Goal: Check status: Check status

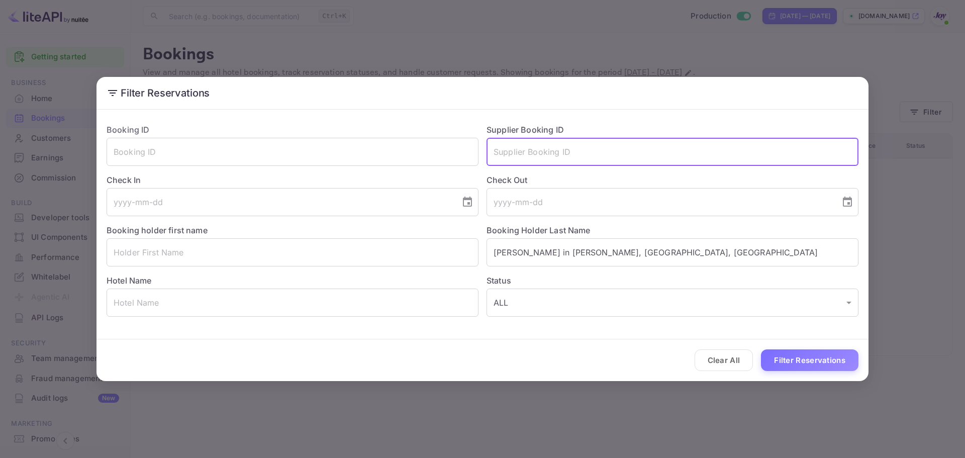
click at [583, 144] on input "text" at bounding box center [673, 152] width 372 height 28
paste input "8514207"
type input "8514207"
click at [823, 364] on button "Filter Reservations" at bounding box center [810, 360] width 98 height 22
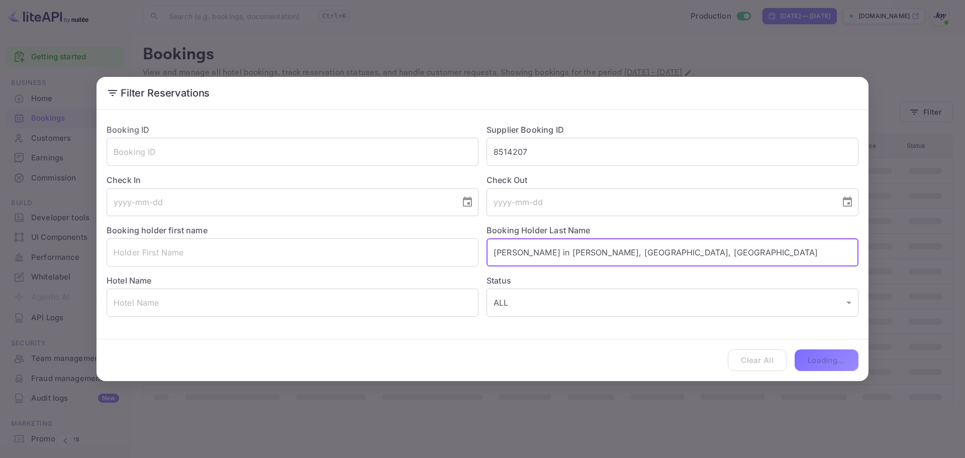
click at [625, 254] on input "Hilton Pilar in Pilar, Buenos Aires, Argentina" at bounding box center [673, 252] width 372 height 28
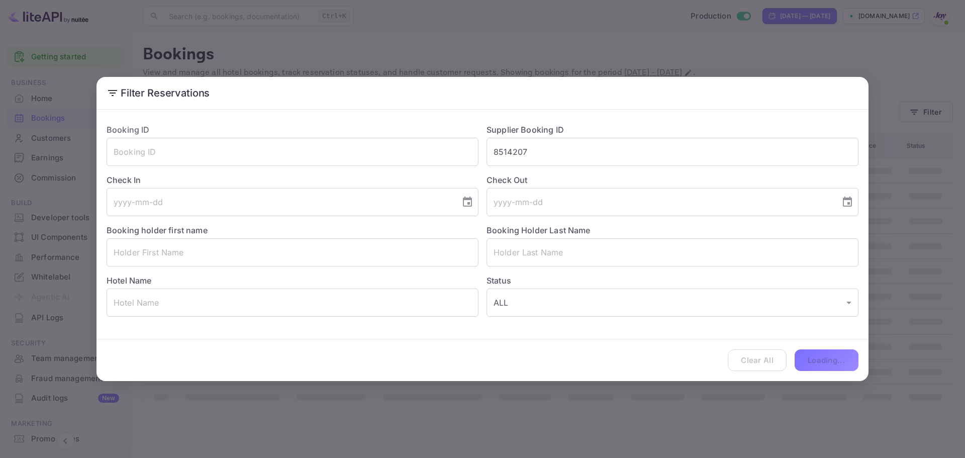
click at [823, 359] on div "Clear All Loading..." at bounding box center [483, 360] width 772 height 42
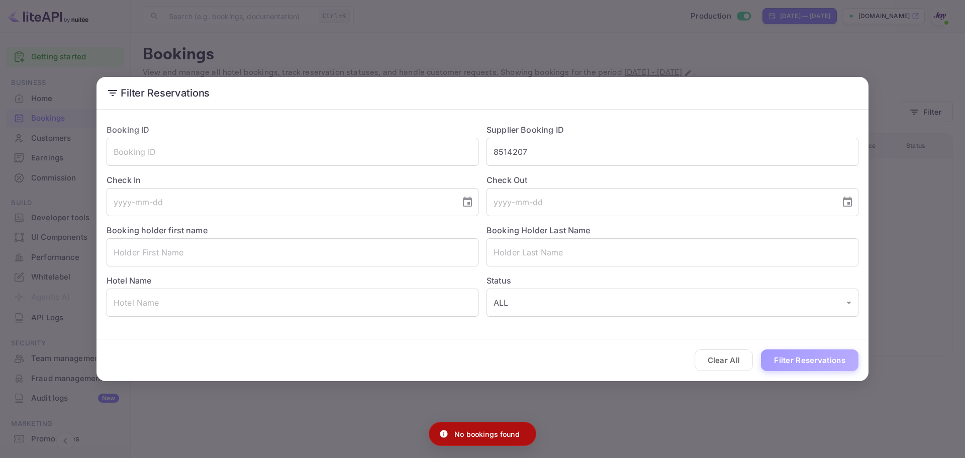
click at [798, 370] on button "Filter Reservations" at bounding box center [810, 360] width 98 height 22
click at [521, 154] on input "8514207" at bounding box center [673, 152] width 372 height 28
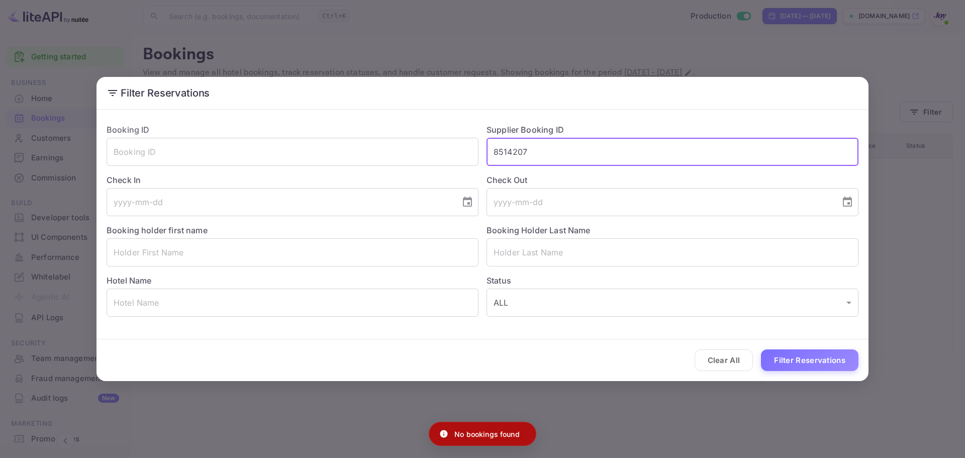
click at [536, 154] on input "8514207" at bounding box center [673, 152] width 372 height 28
click at [496, 149] on input "8514207" at bounding box center [673, 152] width 372 height 28
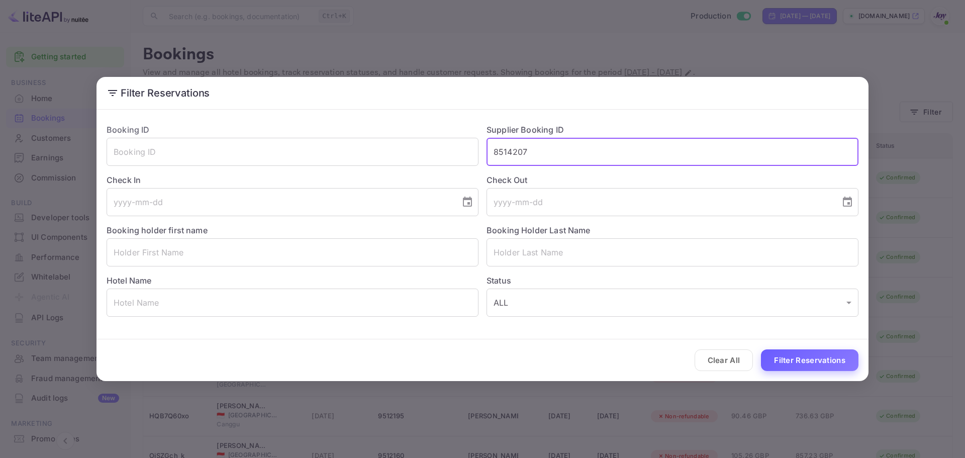
type input "8514207"
click at [811, 364] on button "Filter Reservations" at bounding box center [810, 360] width 98 height 22
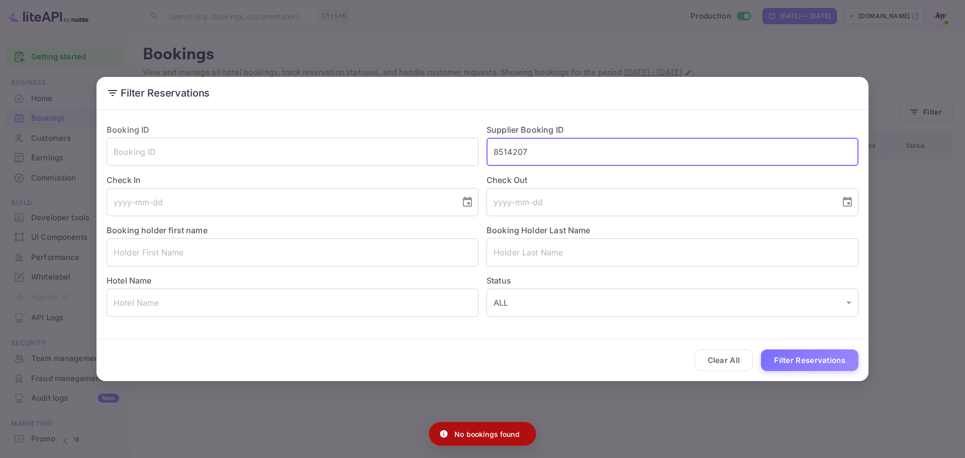
click at [517, 153] on input "8514207" at bounding box center [673, 152] width 372 height 28
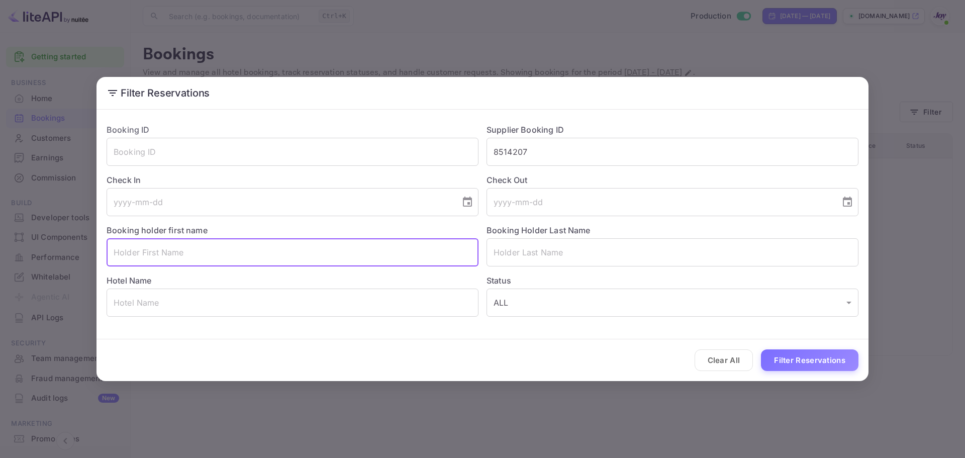
click at [170, 254] on input "text" at bounding box center [293, 252] width 372 height 28
paste input "[PERSON_NAME]"
drag, startPoint x: 166, startPoint y: 251, endPoint x: 137, endPoint y: 253, distance: 29.2
click at [137, 253] on input "[PERSON_NAME]" at bounding box center [293, 252] width 372 height 28
type input "[PERSON_NAME]"
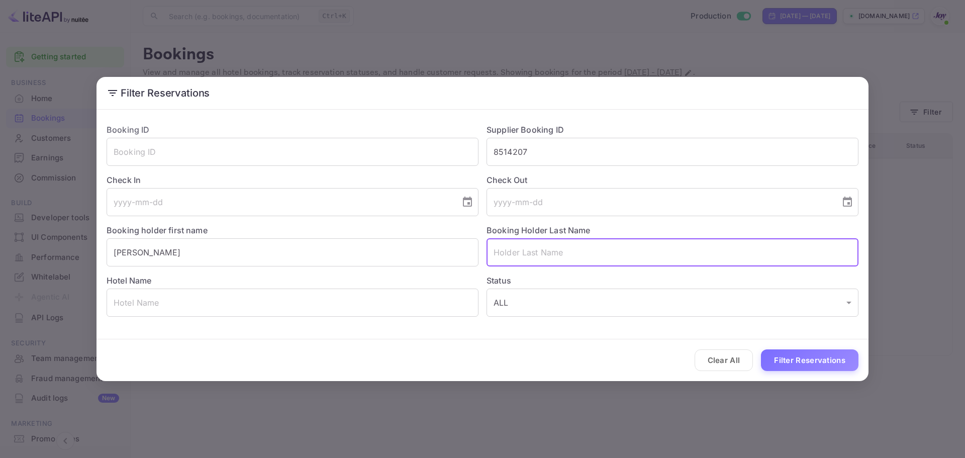
click at [532, 253] on input "text" at bounding box center [673, 252] width 372 height 28
paste input "[PERSON_NAME]"
type input "[PERSON_NAME]"
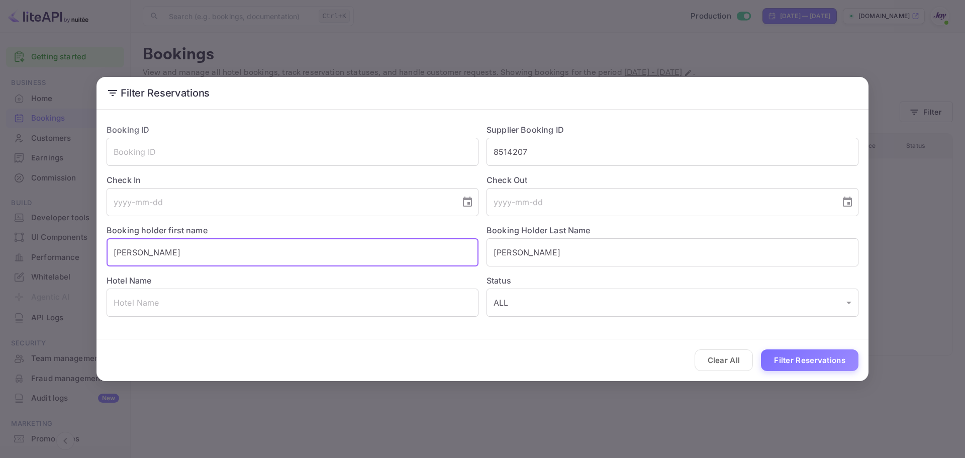
click at [279, 248] on input "[PERSON_NAME]" at bounding box center [293, 252] width 372 height 28
type input "[PERSON_NAME]"
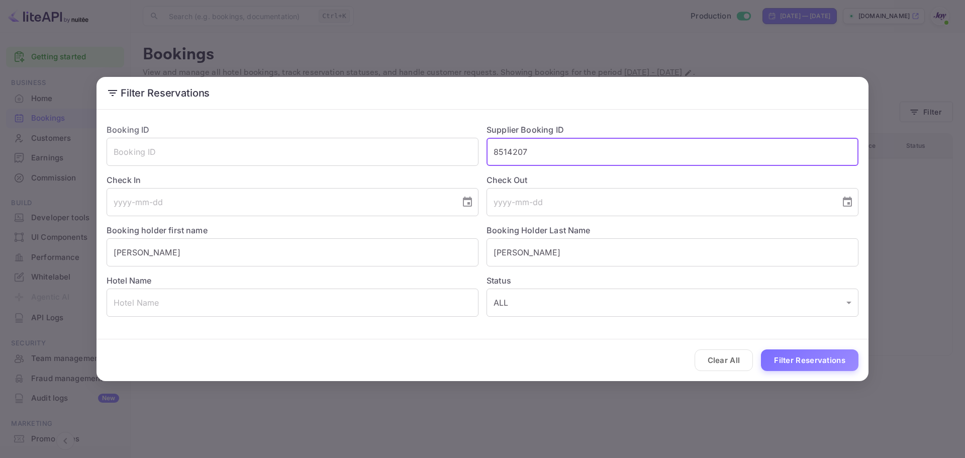
drag, startPoint x: 569, startPoint y: 157, endPoint x: 350, endPoint y: 176, distance: 219.1
click at [350, 176] on div "Booking ID ​ Supplier Booking ID 8514207 ​ Check In ​ Check Out ​ Booking holde…" at bounding box center [479, 216] width 760 height 201
click at [812, 362] on button "Filter Reservations" at bounding box center [810, 360] width 98 height 22
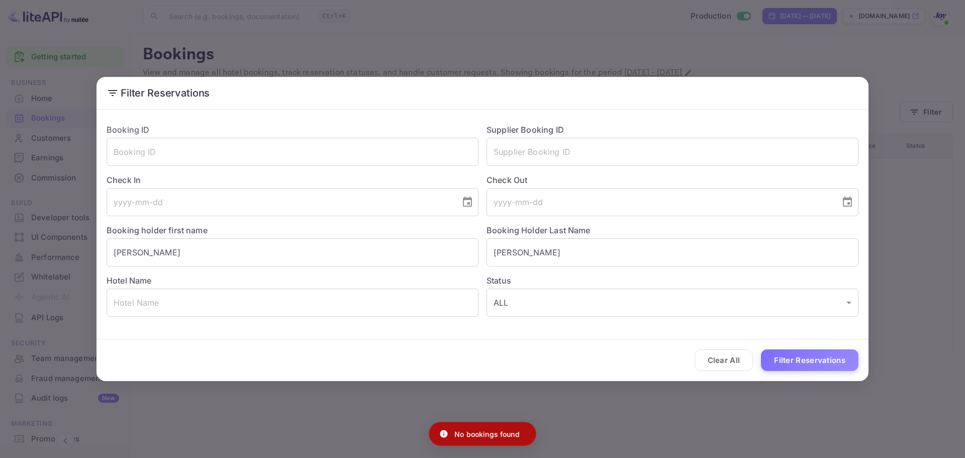
click at [947, 100] on div "Filter Reservations Booking ID ​ Supplier Booking ID ​ Check In ​ Check Out ​ B…" at bounding box center [482, 229] width 965 height 458
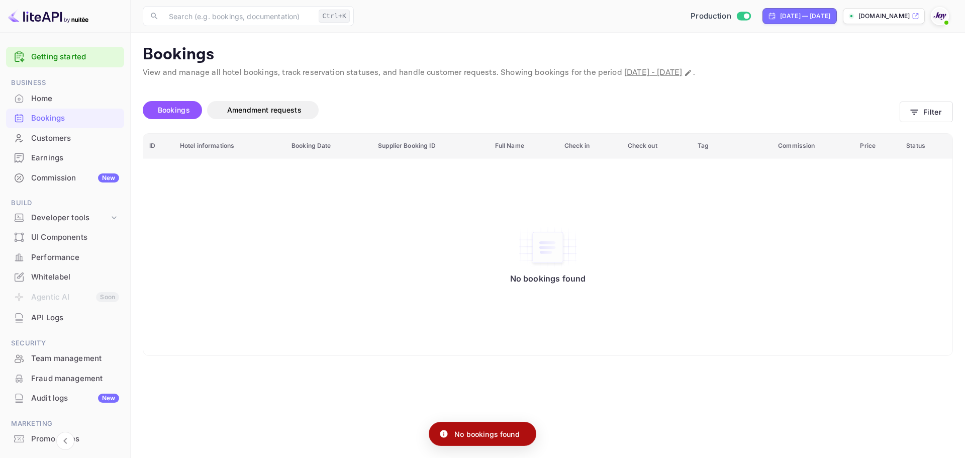
click at [948, 16] on div at bounding box center [940, 16] width 18 height 18
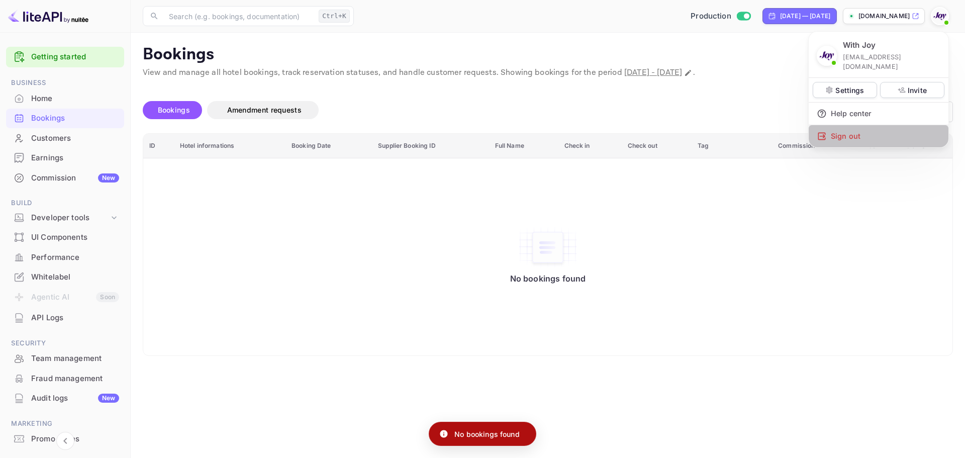
click at [850, 127] on div "Sign out" at bounding box center [879, 136] width 140 height 22
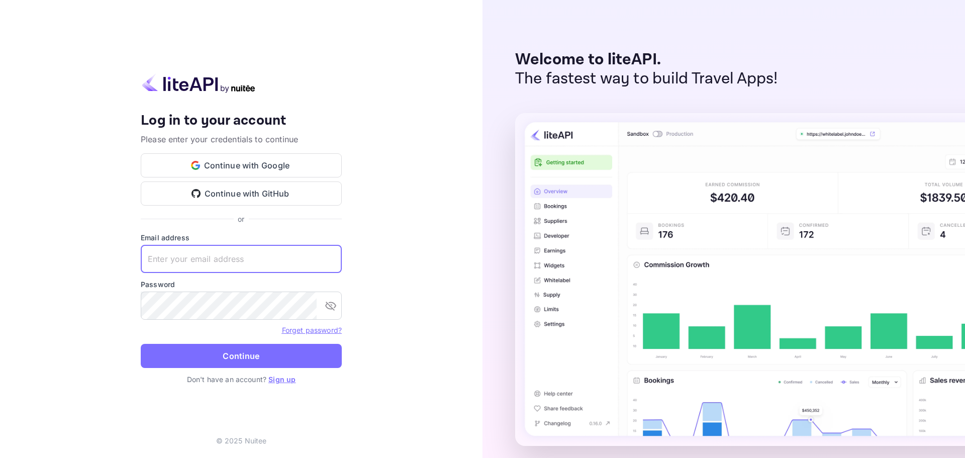
click at [190, 270] on input "text" at bounding box center [241, 259] width 201 height 28
paste input "[EMAIL_ADDRESS][DOMAIN_NAME]"
type input "[EMAIL_ADDRESS][DOMAIN_NAME]"
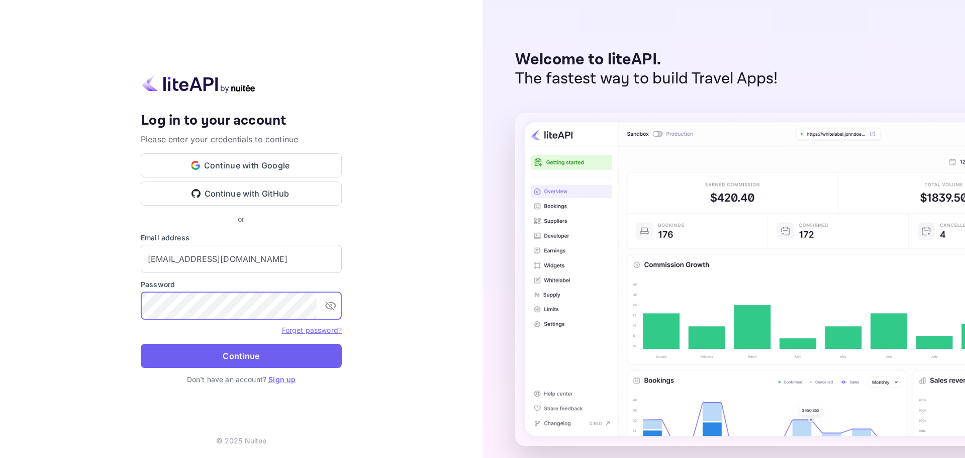
click at [234, 358] on button "Continue" at bounding box center [241, 356] width 201 height 24
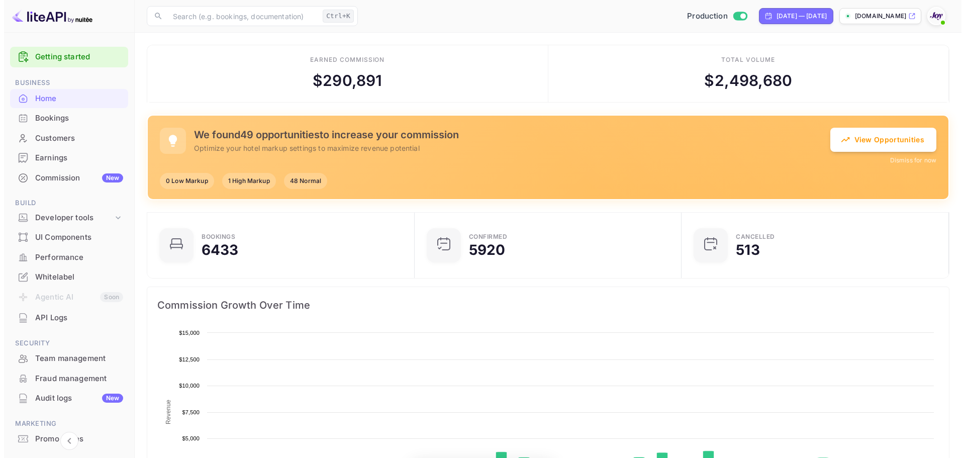
scroll to position [156, 253]
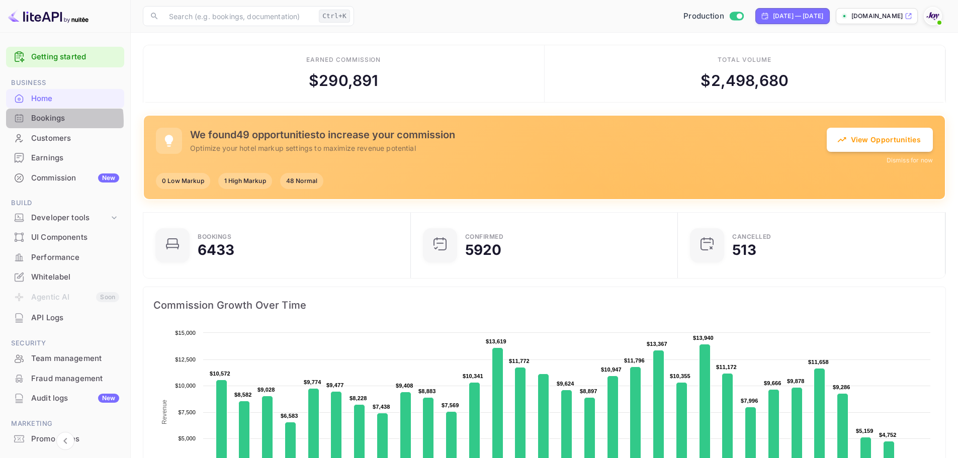
click at [42, 121] on div "Bookings" at bounding box center [75, 119] width 88 height 12
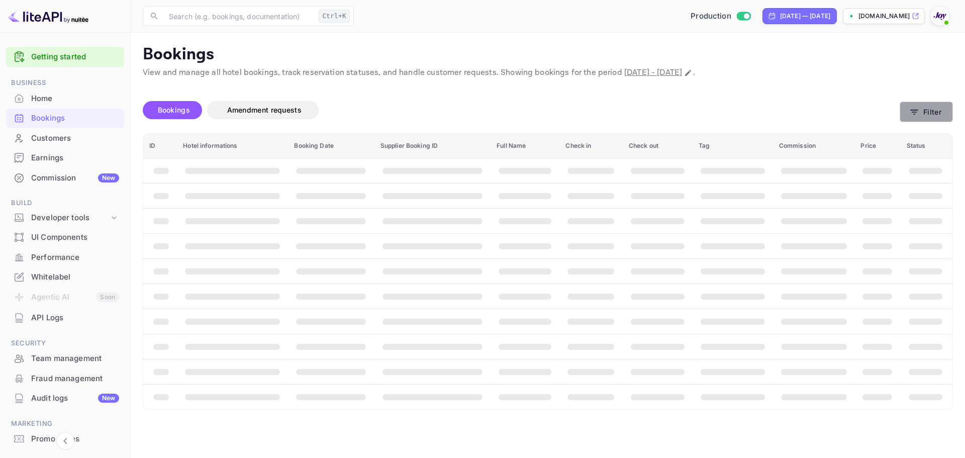
click at [921, 112] on button "Filter" at bounding box center [926, 112] width 53 height 21
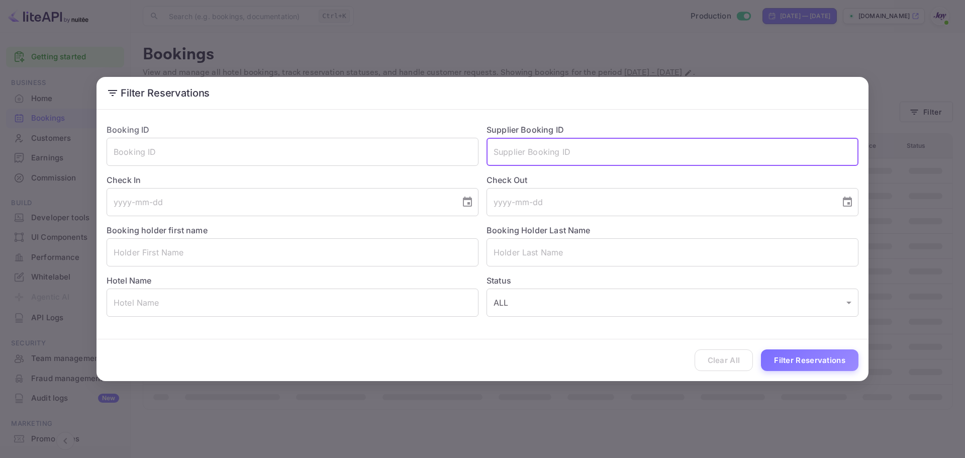
click at [533, 155] on input "text" at bounding box center [673, 152] width 372 height 28
paste input "8514207"
click at [826, 364] on button "Filter Reservations" at bounding box center [810, 360] width 98 height 22
click at [573, 159] on input "8514207" at bounding box center [673, 152] width 372 height 28
paste input "9513228"
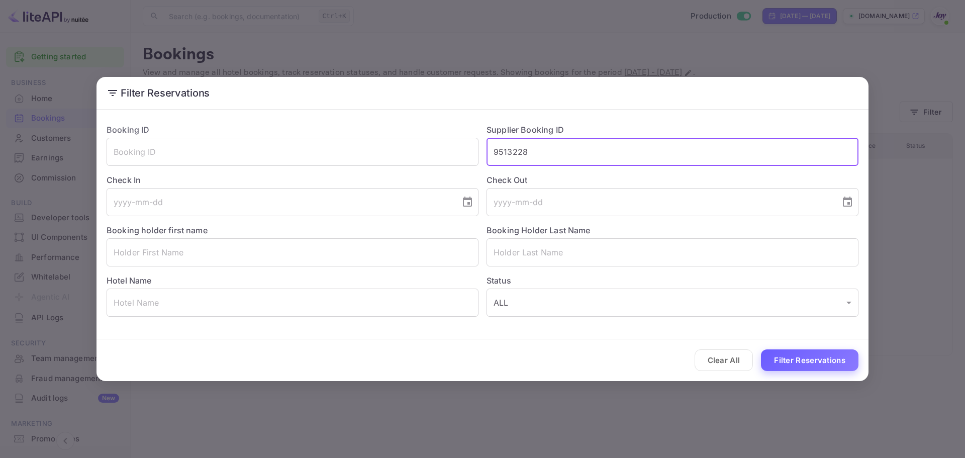
type input "9513228"
click at [822, 368] on button "Filter Reservations" at bounding box center [810, 360] width 98 height 22
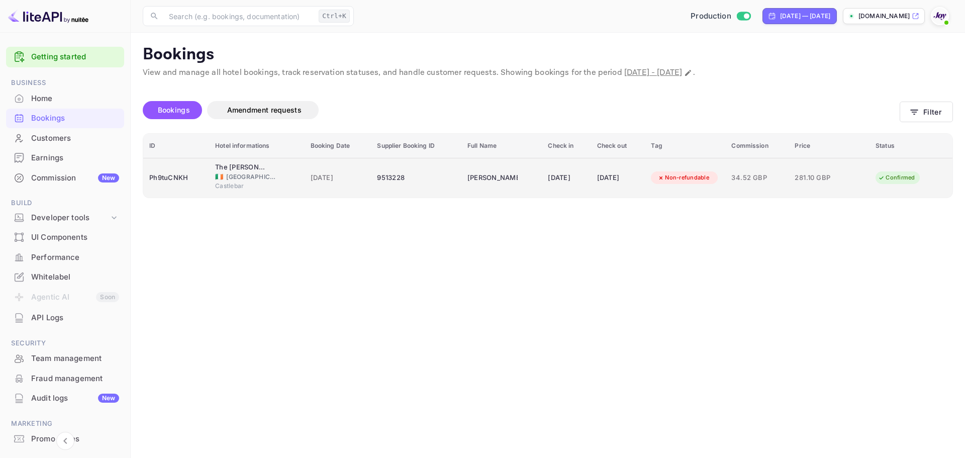
click at [339, 189] on td "[DATE]" at bounding box center [338, 178] width 67 height 40
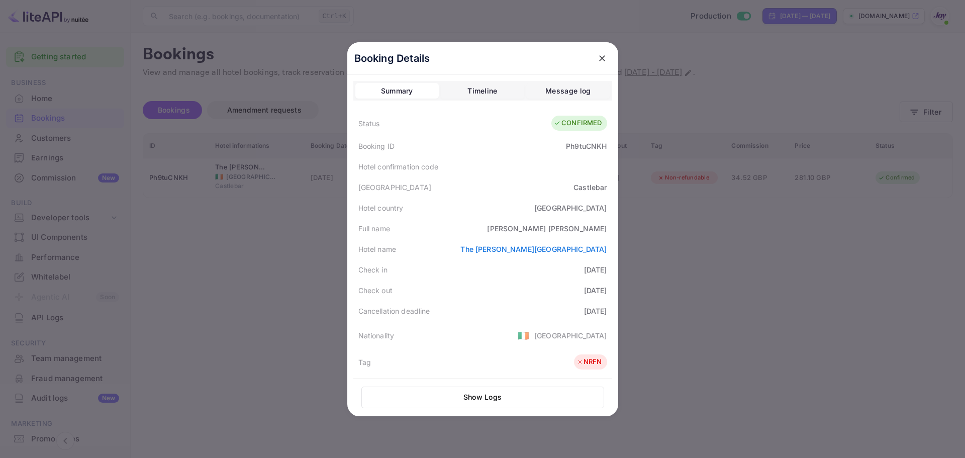
drag, startPoint x: 824, startPoint y: 235, endPoint x: 850, endPoint y: 215, distance: 33.4
click at [824, 235] on div at bounding box center [482, 229] width 965 height 458
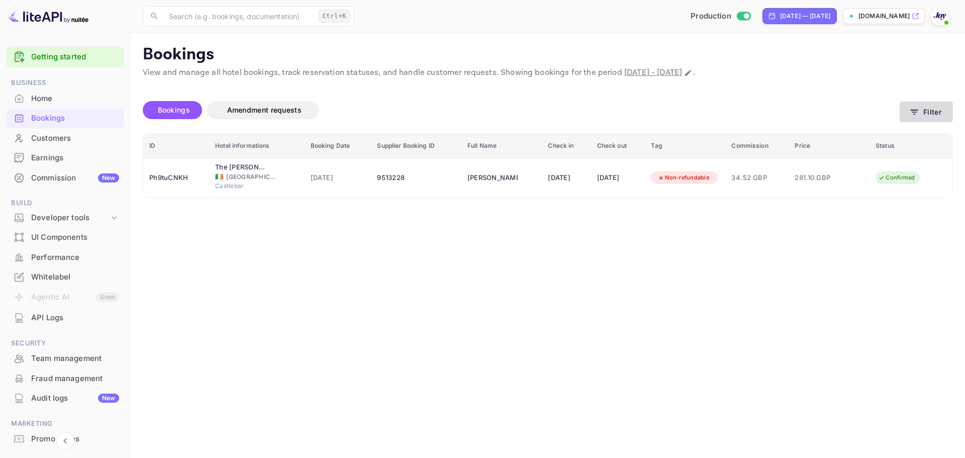
click at [914, 113] on icon "button" at bounding box center [915, 112] width 10 height 10
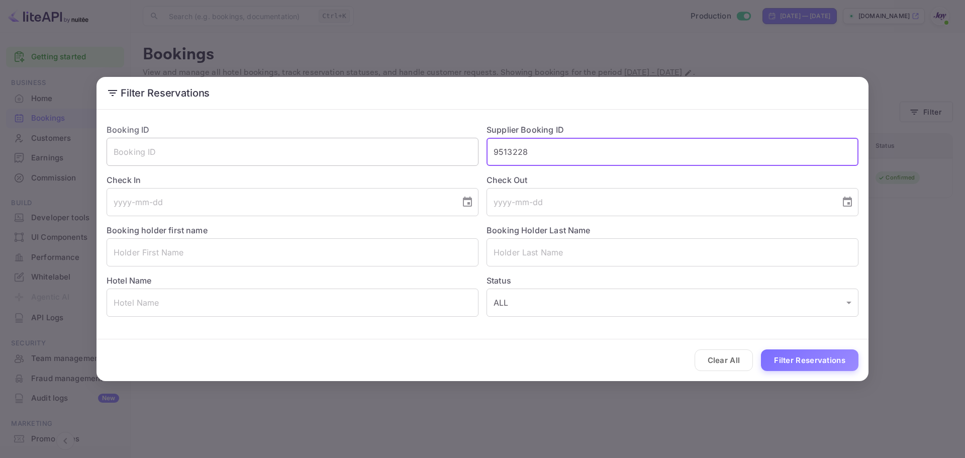
drag, startPoint x: 537, startPoint y: 146, endPoint x: 419, endPoint y: 149, distance: 117.7
click at [419, 149] on div "Booking ID ​ Supplier Booking ID 9513228 ​ Check In ​ Check Out ​ Booking holde…" at bounding box center [479, 216] width 760 height 201
paste input "8815825"
type input "8815825"
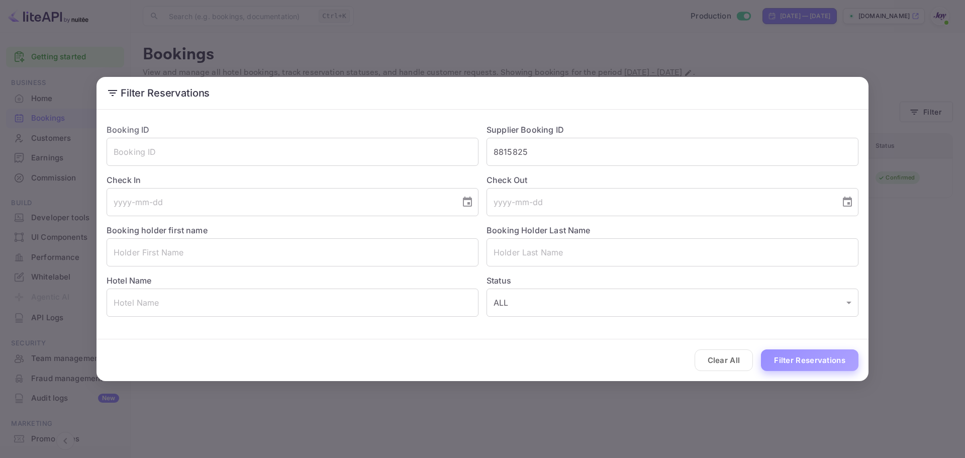
click at [817, 354] on button "Filter Reservations" at bounding box center [810, 360] width 98 height 22
click at [522, 157] on input "8815825" at bounding box center [673, 152] width 372 height 28
click at [794, 357] on button "Filter Reservations" at bounding box center [810, 360] width 98 height 22
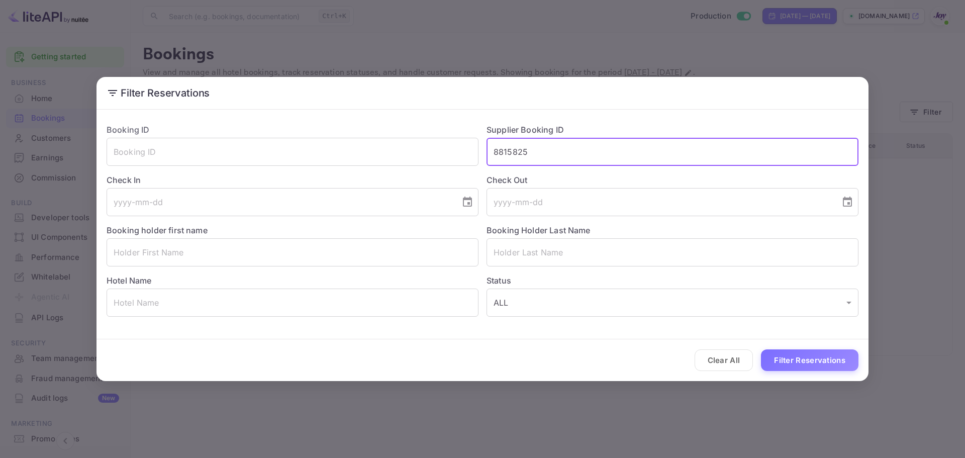
click at [534, 149] on input "8815825" at bounding box center [673, 152] width 372 height 28
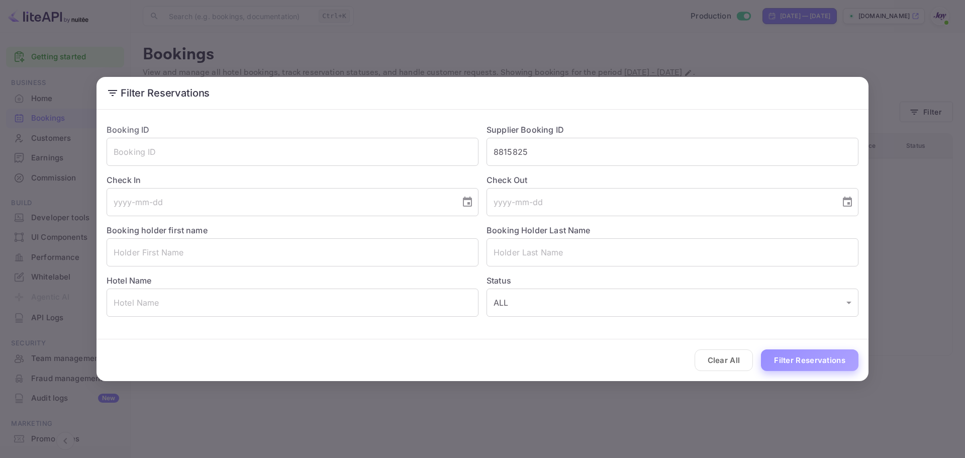
click at [806, 354] on button "Filter Reservations" at bounding box center [810, 360] width 98 height 22
